Goal: Information Seeking & Learning: Check status

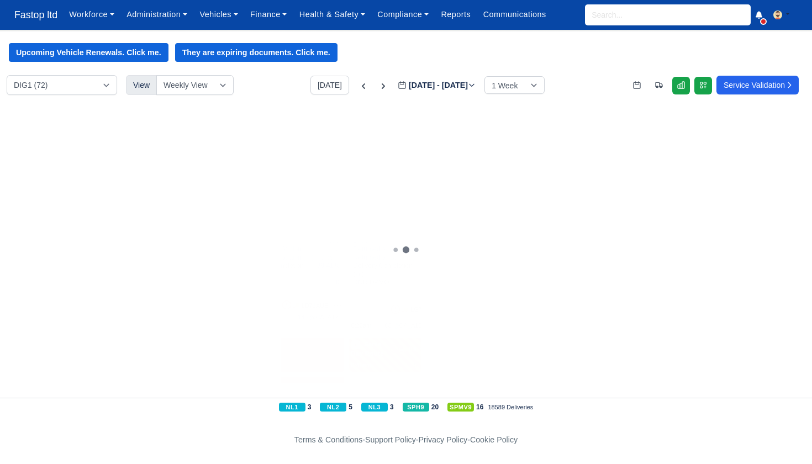
click at [46, 150] on input "search" at bounding box center [67, 156] width 124 height 20
type input "DENZIL"
click at [66, 325] on div "20h 8m" at bounding box center [59, 319] width 20 height 9
click at [53, 315] on link "[PERSON_NAME] [PERSON_NAME]" at bounding box center [63, 311] width 113 height 8
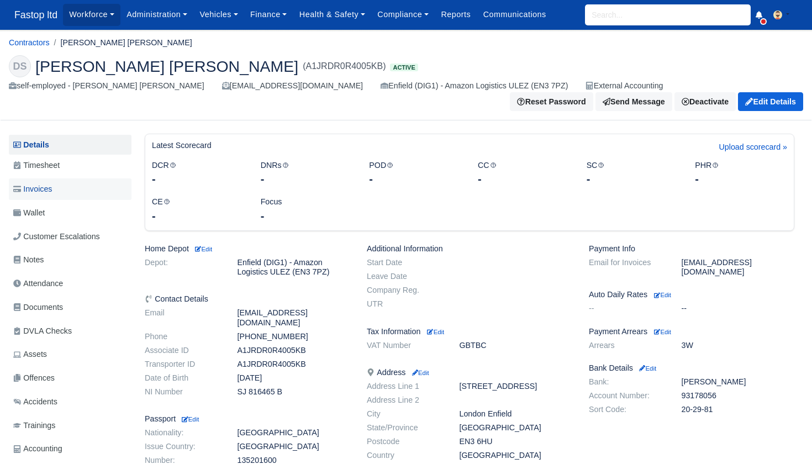
click at [45, 183] on span "Invoices" at bounding box center [32, 189] width 39 height 13
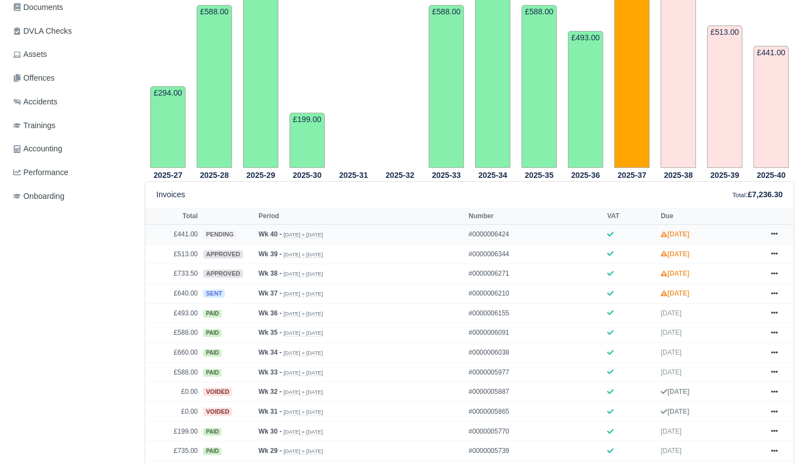
scroll to position [304, 0]
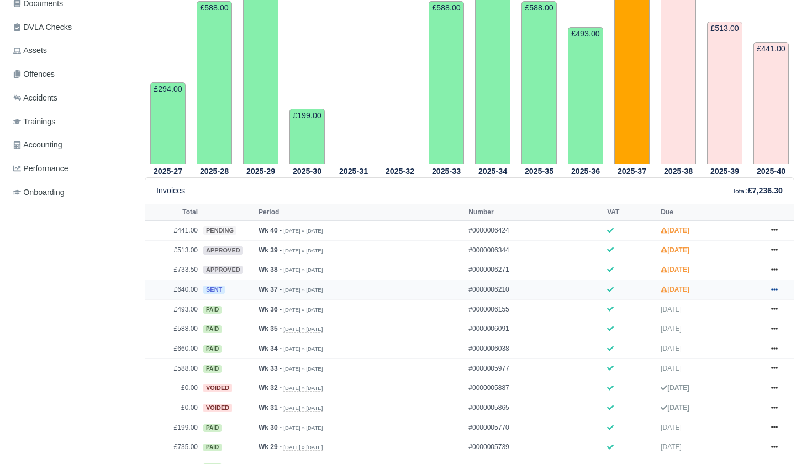
click at [773, 293] on icon at bounding box center [774, 289] width 7 height 7
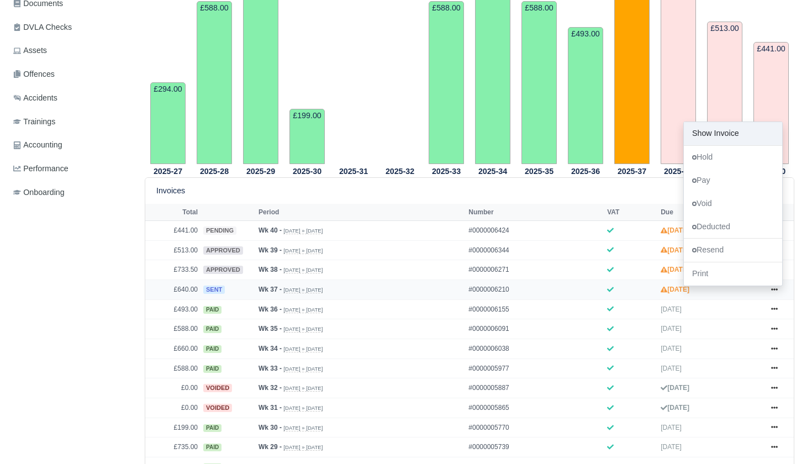
click at [726, 145] on link "Show Invoice" at bounding box center [733, 133] width 98 height 23
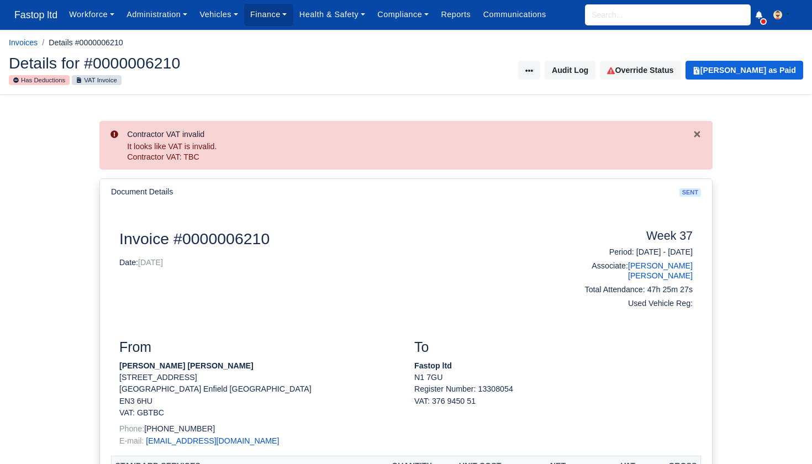
click at [605, 26] on div "Workforce Manpower Expiring Documents Leave Requests Daily Attendance Daily Tim…" at bounding box center [433, 15] width 740 height 30
click at [606, 12] on input "search" at bounding box center [668, 14] width 166 height 21
type input "[PERSON_NAME]"
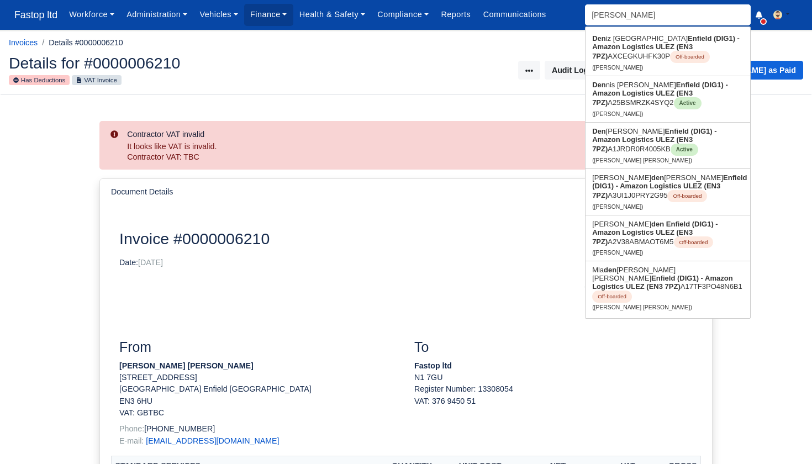
type input "DENZil Nana Sarpong"
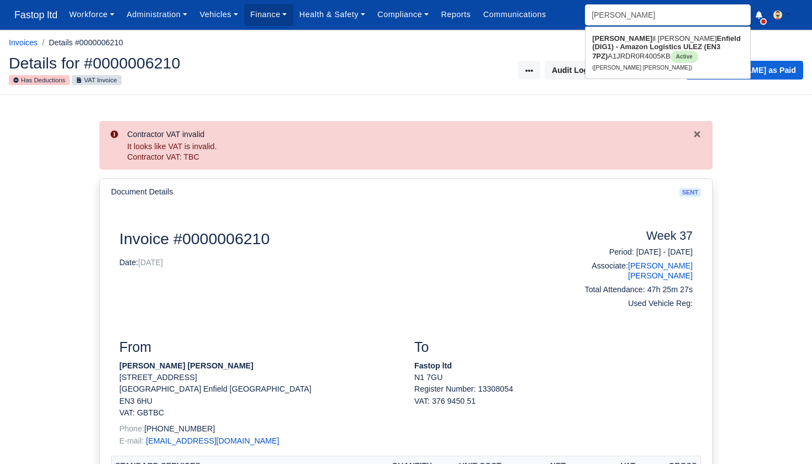
type input "DENZI"
type input "[PERSON_NAME]"
type input "DENZIL Nana Sarpong"
click at [630, 48] on strong "Enfield (DIG1) - Amazon Logistics ULEZ (EN3 7PZ)" at bounding box center [663, 47] width 143 height 26
type input "[PERSON_NAME] [PERSON_NAME]"
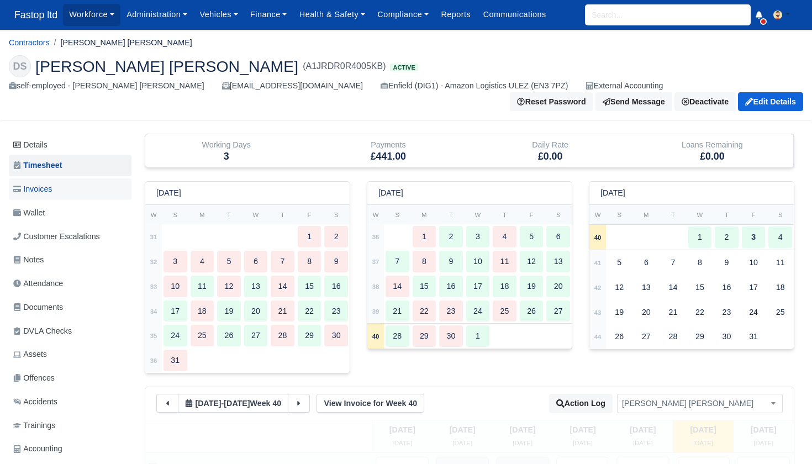
click at [43, 183] on span "Invoices" at bounding box center [32, 189] width 39 height 13
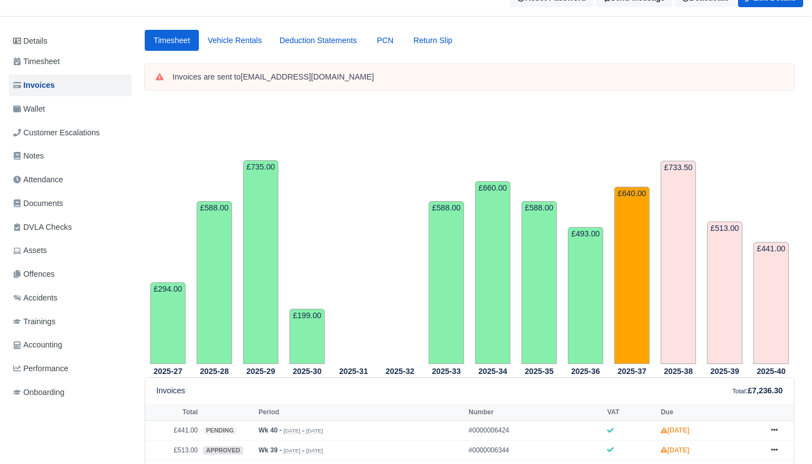
scroll to position [91, 0]
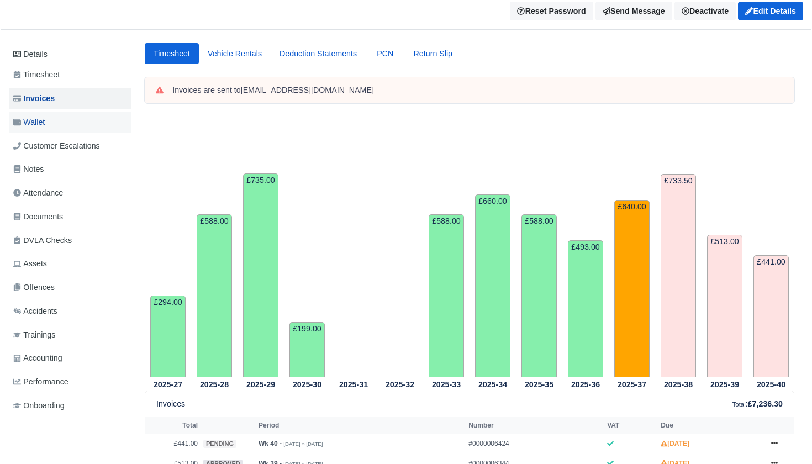
click at [44, 116] on span "Wallet" at bounding box center [28, 122] width 31 height 13
click at [40, 116] on span "Wallet" at bounding box center [28, 122] width 31 height 13
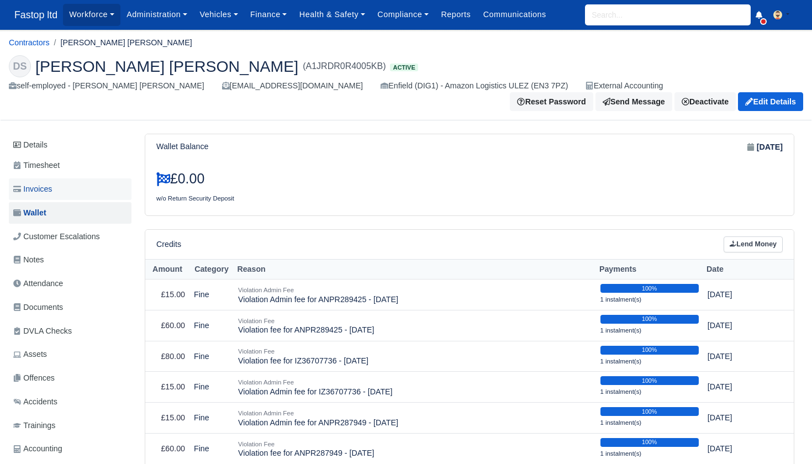
click at [52, 183] on span "Invoices" at bounding box center [32, 189] width 39 height 13
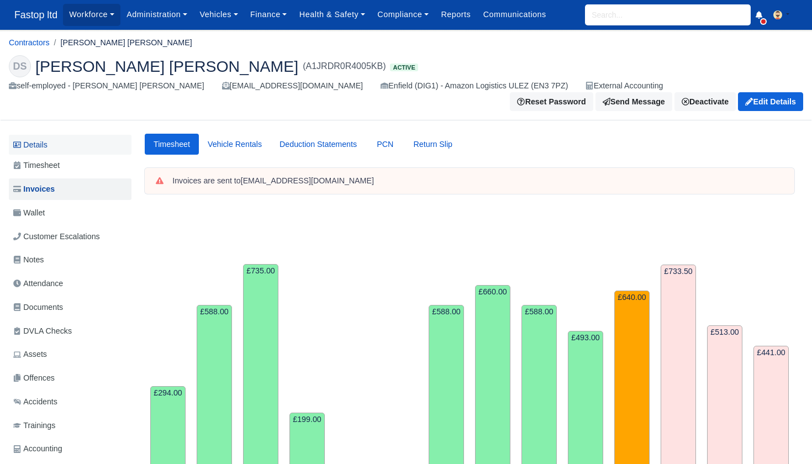
click at [49, 140] on link "Details" at bounding box center [70, 145] width 123 height 20
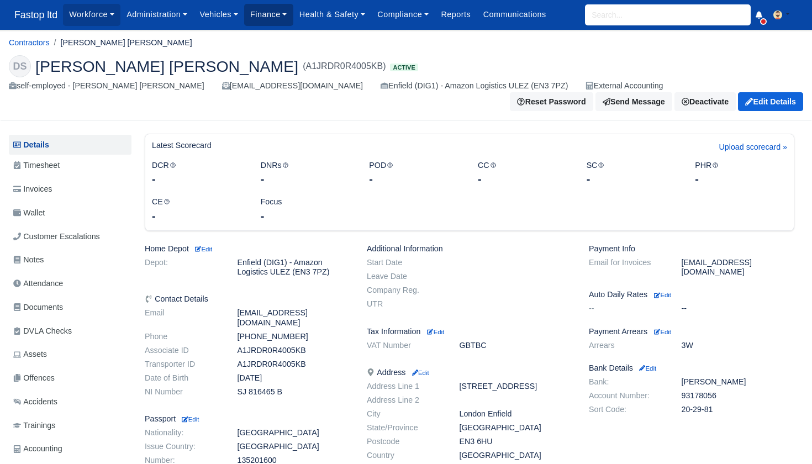
click at [280, 15] on link "Finance" at bounding box center [268, 15] width 49 height 22
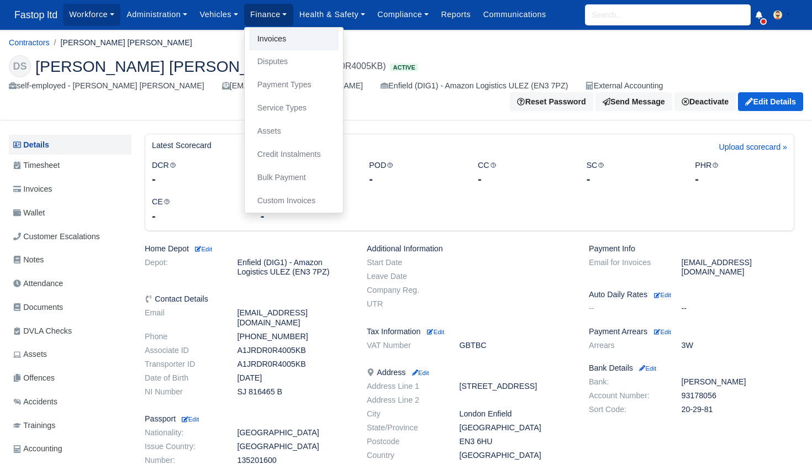
click at [280, 43] on link "Invoices" at bounding box center [294, 39] width 90 height 23
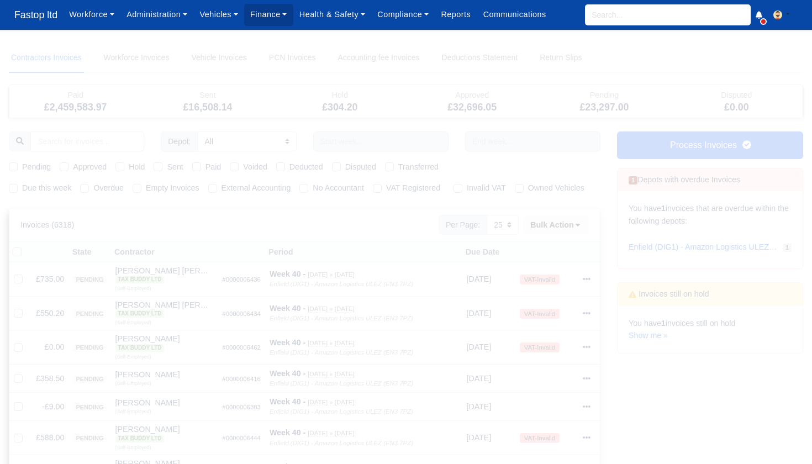
select select "25"
click at [22, 187] on label "Due this week" at bounding box center [46, 188] width 49 height 13
click at [12, 187] on input "Due this week" at bounding box center [13, 186] width 9 height 9
checkbox input "true"
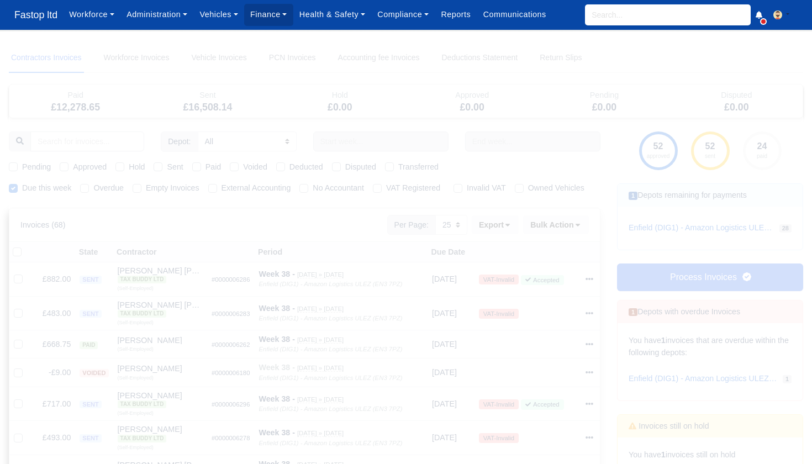
click at [167, 165] on label "Sent" at bounding box center [175, 167] width 16 height 13
click at [162, 165] on input "Sent" at bounding box center [158, 165] width 9 height 9
checkbox input "true"
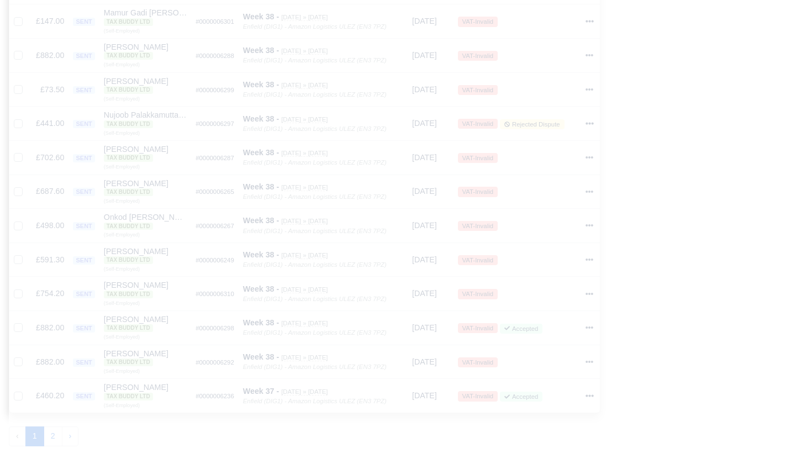
scroll to position [708, 0]
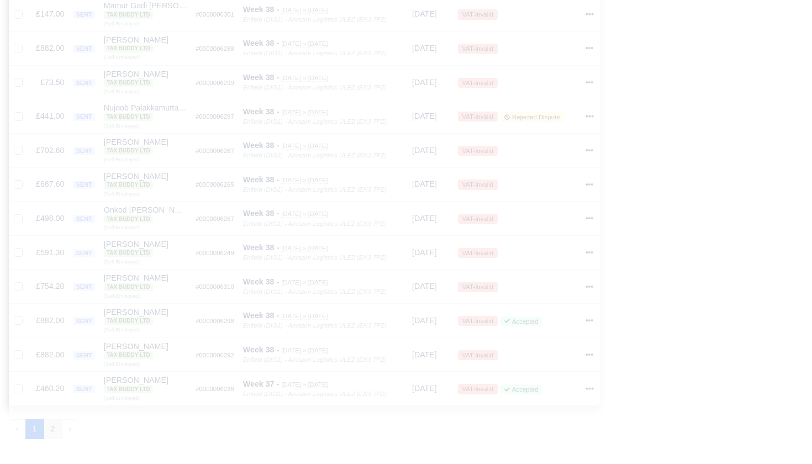
click at [54, 428] on button "2" at bounding box center [53, 429] width 19 height 20
